Goal: Task Accomplishment & Management: Manage account settings

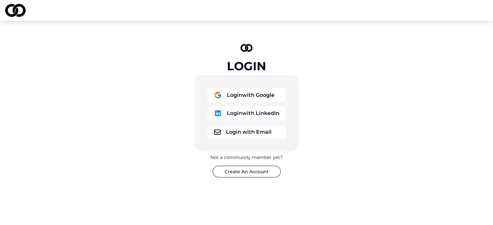
click at [252, 64] on div "Login" at bounding box center [246, 66] width 39 height 13
click at [254, 67] on div "Login" at bounding box center [246, 66] width 39 height 13
click at [249, 47] on img at bounding box center [247, 48] width 12 height 8
click at [238, 135] on button "Login with Email" at bounding box center [247, 132] width 79 height 13
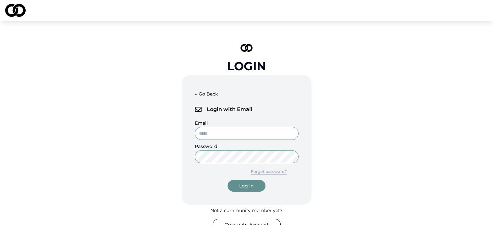
click at [234, 137] on input "Email" at bounding box center [247, 133] width 104 height 13
click at [155, 172] on div "Login ← Go Back Login with Email Email Password Forgot password? Log In Not a c…" at bounding box center [247, 138] width 195 height 208
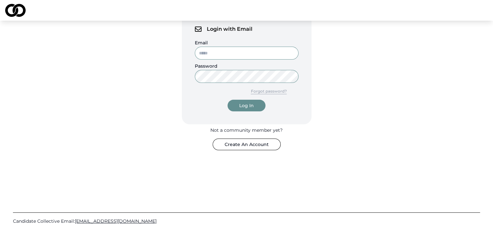
scroll to position [2, 0]
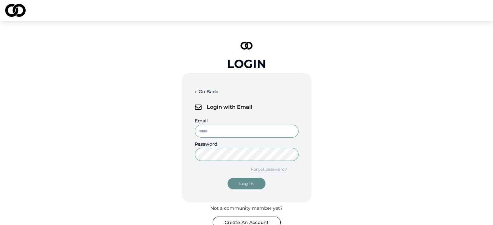
click at [202, 92] on button "← Go Back" at bounding box center [206, 92] width 23 height 12
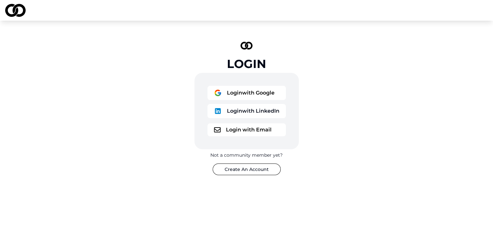
click at [233, 112] on button "Login with LinkedIn" at bounding box center [247, 111] width 79 height 14
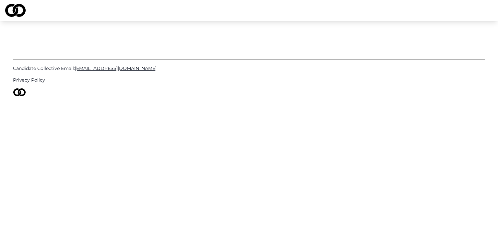
click at [178, 110] on div "Candidate Collective Email: [EMAIL_ADDRESS][DOMAIN_NAME] Privacy Policy" at bounding box center [249, 74] width 472 height 107
